Goal: Information Seeking & Learning: Understand process/instructions

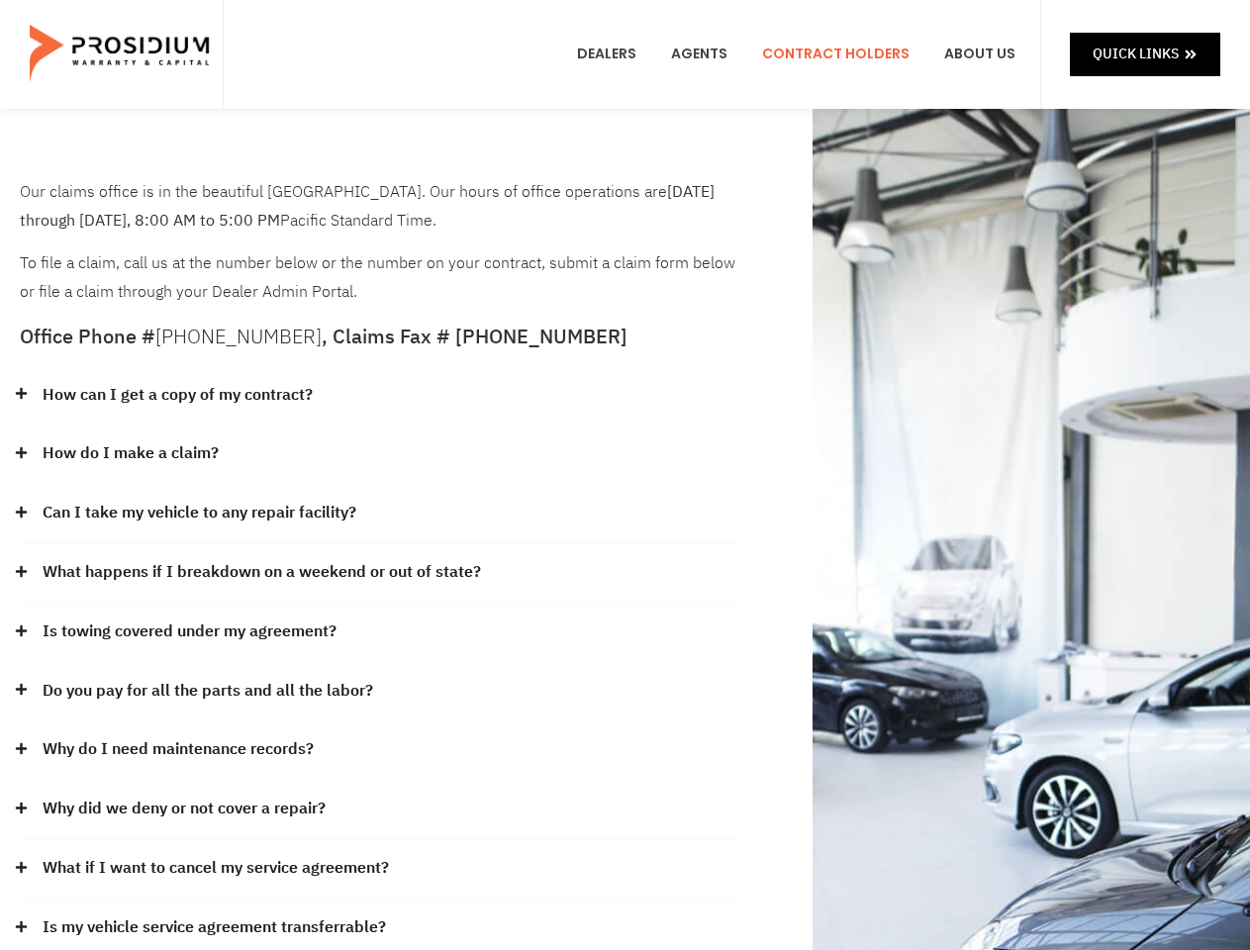
click at [625, 475] on div "How do I make a claim?" at bounding box center [379, 454] width 719 height 59
click at [379, 396] on div "How can I get a copy of my contract?" at bounding box center [379, 395] width 719 height 59
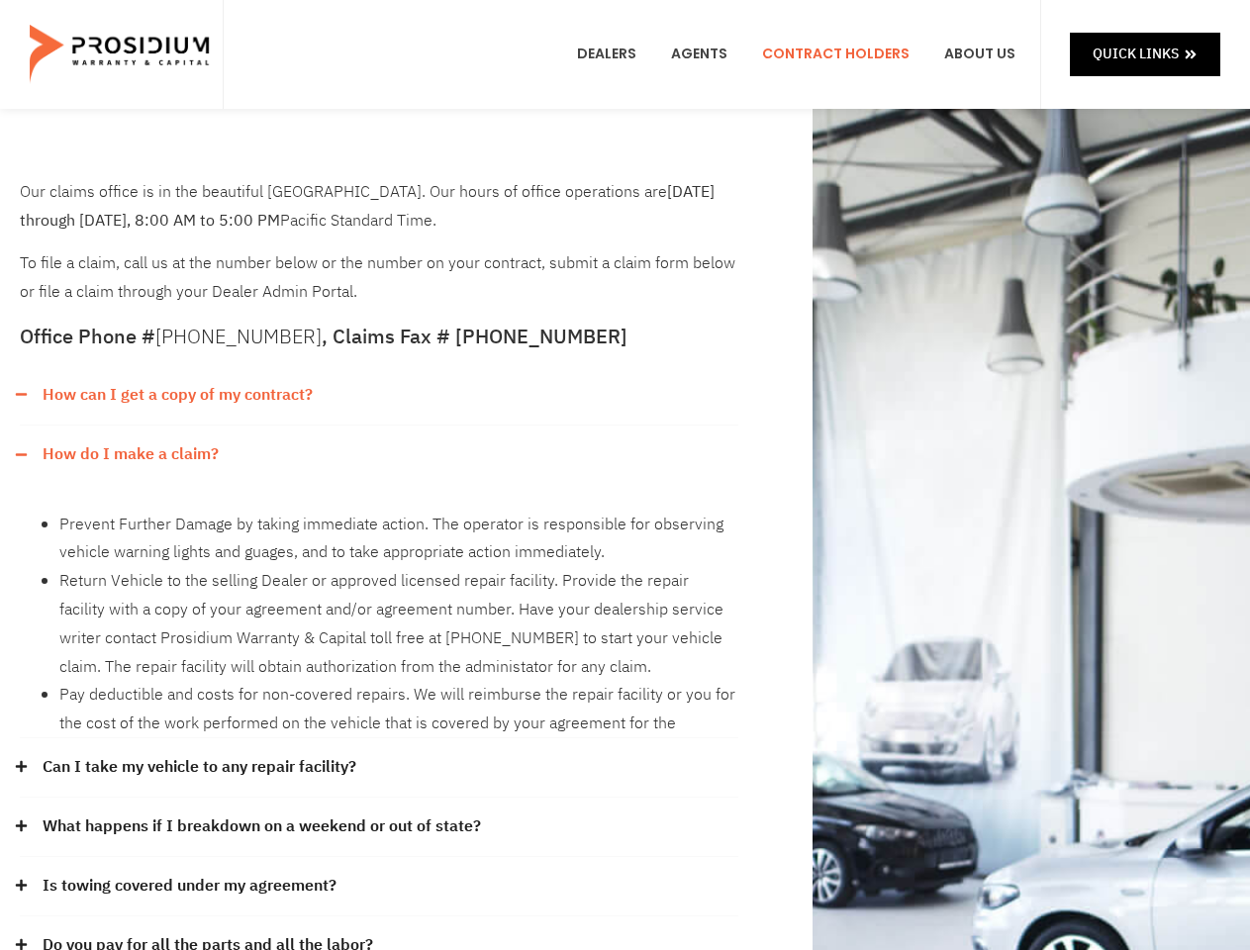
click at [176, 395] on link "How can I get a copy of my contract?" at bounding box center [178, 395] width 270 height 29
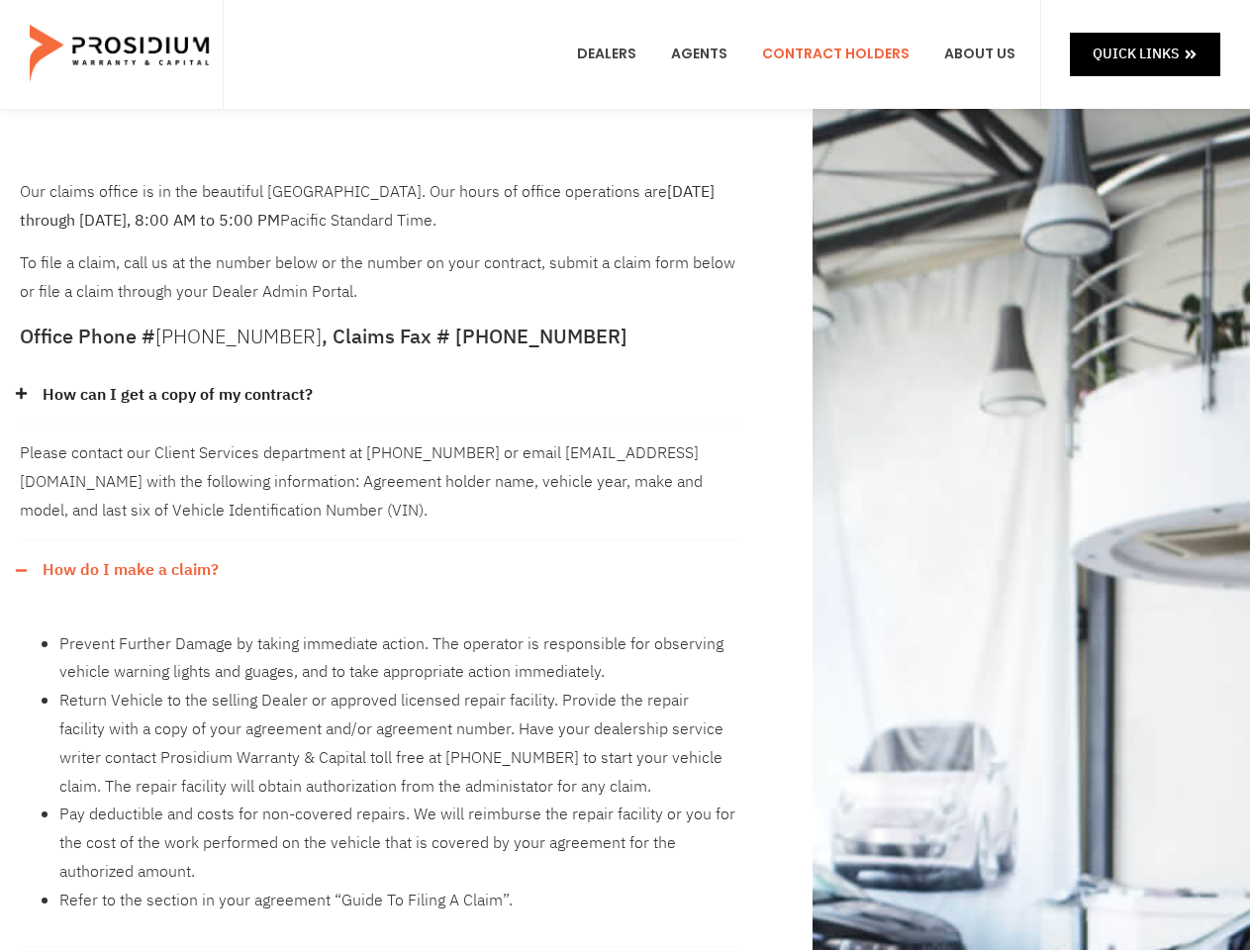
click at [379, 541] on div "How do I make a claim?" at bounding box center [379, 570] width 719 height 58
click at [130, 453] on div "Please contact our Client Services department at [PHONE_NUMBER] or email [EMAIL…" at bounding box center [379, 483] width 719 height 116
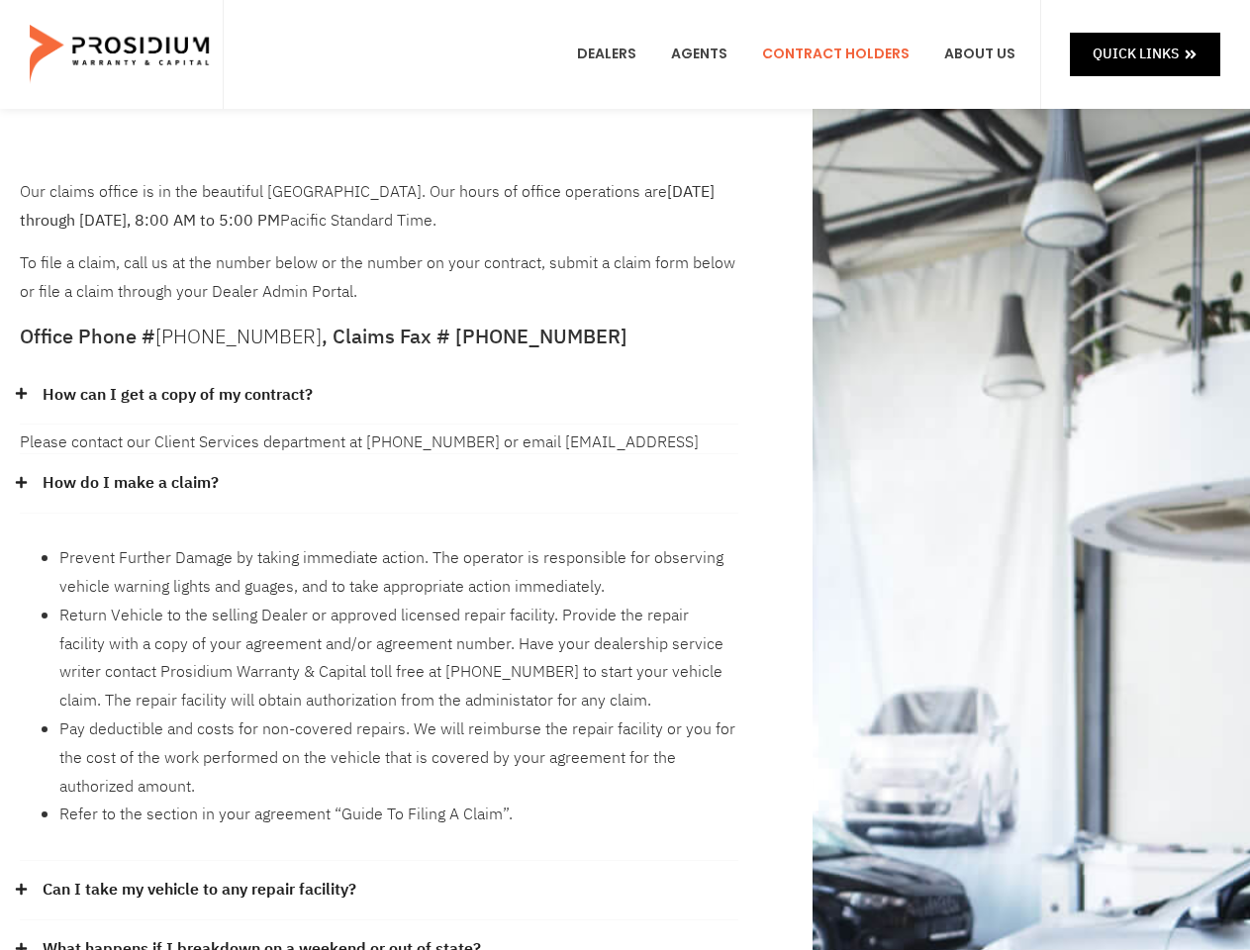
click at [379, 544] on li "Prevent Further Damage by taking immediate action. The operator is responsible …" at bounding box center [398, 572] width 679 height 57
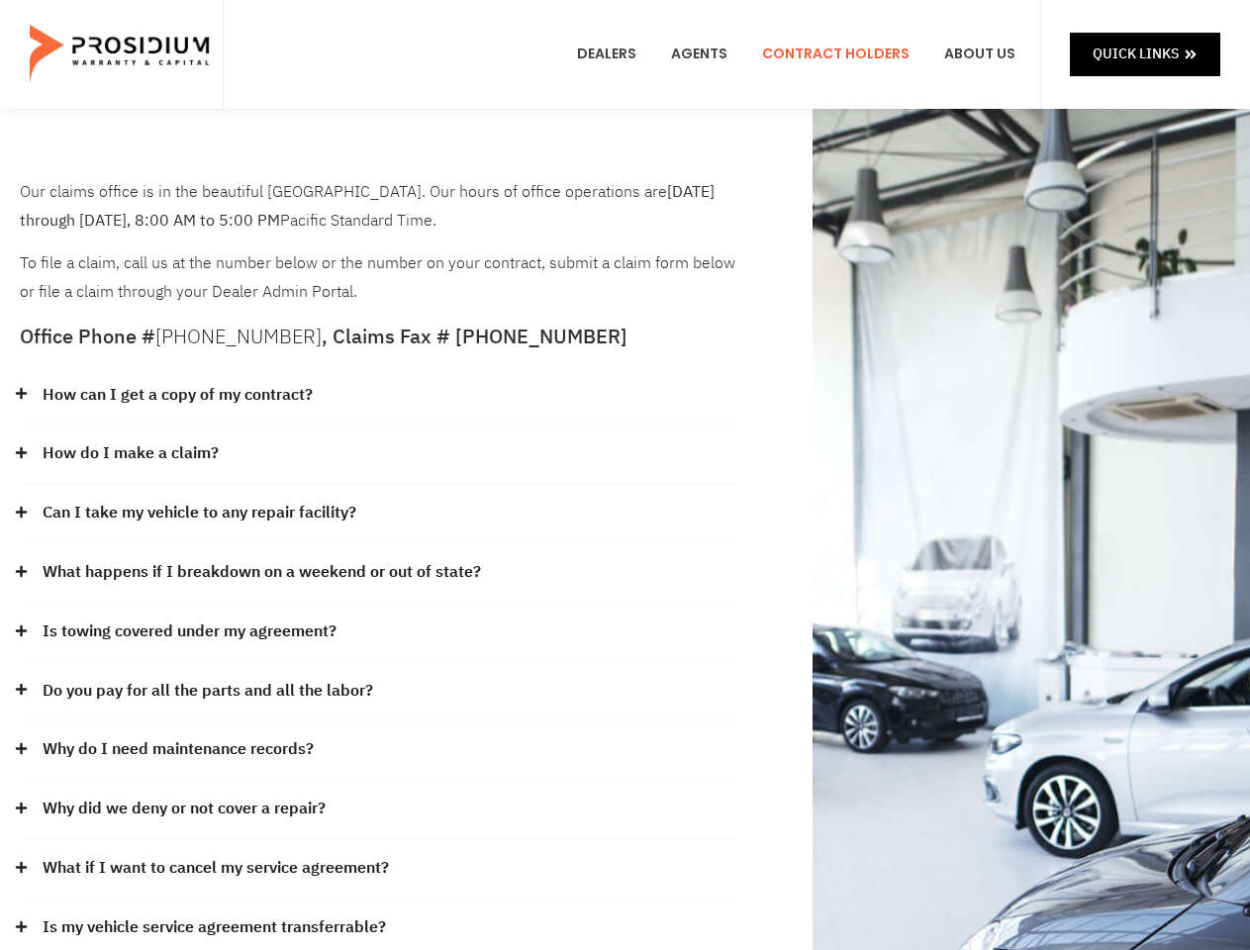
click at [200, 513] on link "Can I take my vehicle to any repair facility?" at bounding box center [200, 513] width 314 height 29
click at [379, 543] on div "Yes you can take your vehicle to any licensed repair facility of your choice to…" at bounding box center [379, 542] width 719 height 1
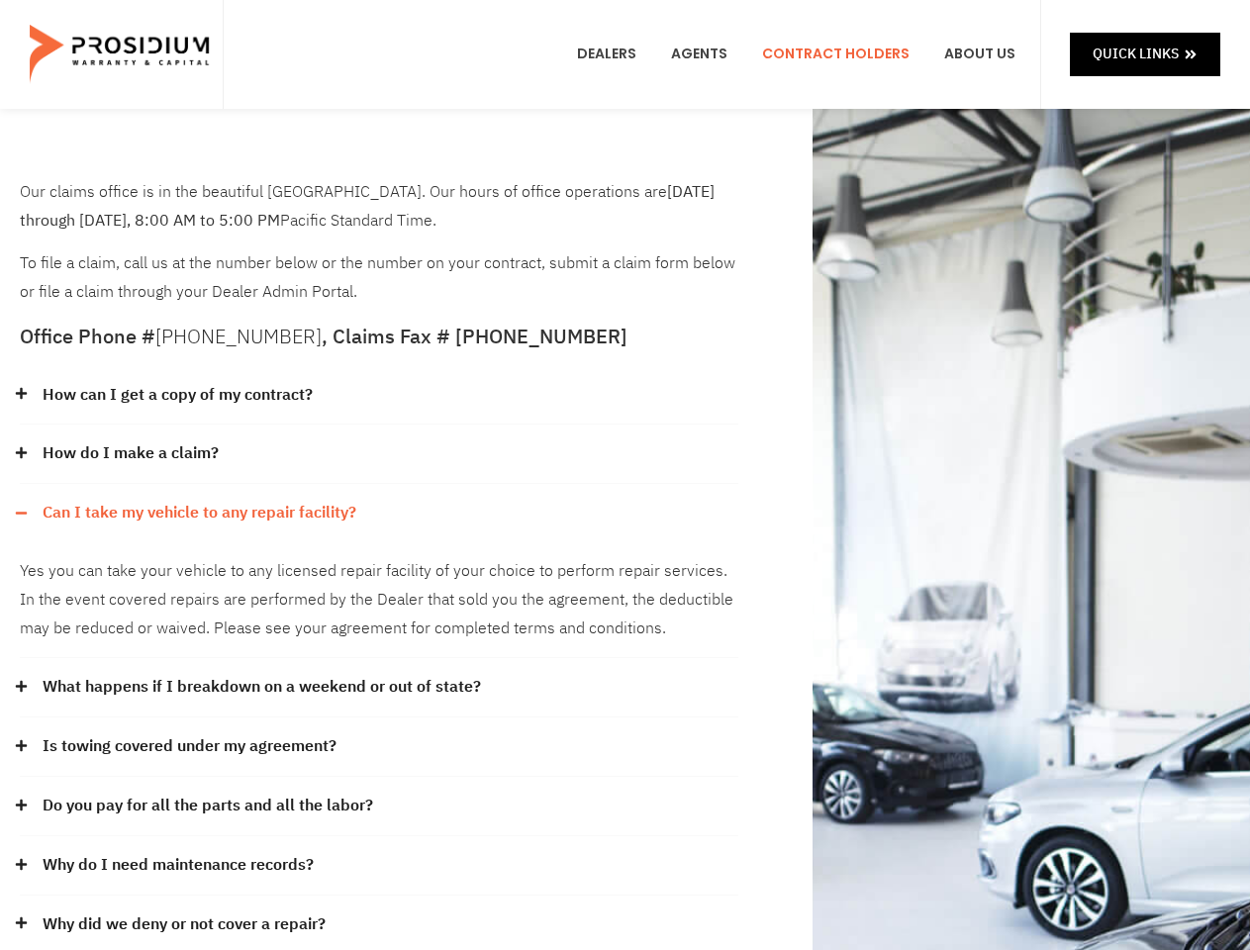
click at [259, 572] on div "Yes you can take your vehicle to any licensed repair facility of your choice to…" at bounding box center [379, 600] width 719 height 116
click at [379, 633] on div "Yes you can take your vehicle to any licensed repair facility of your choice to…" at bounding box center [379, 600] width 719 height 116
